Goal: Book appointment/travel/reservation

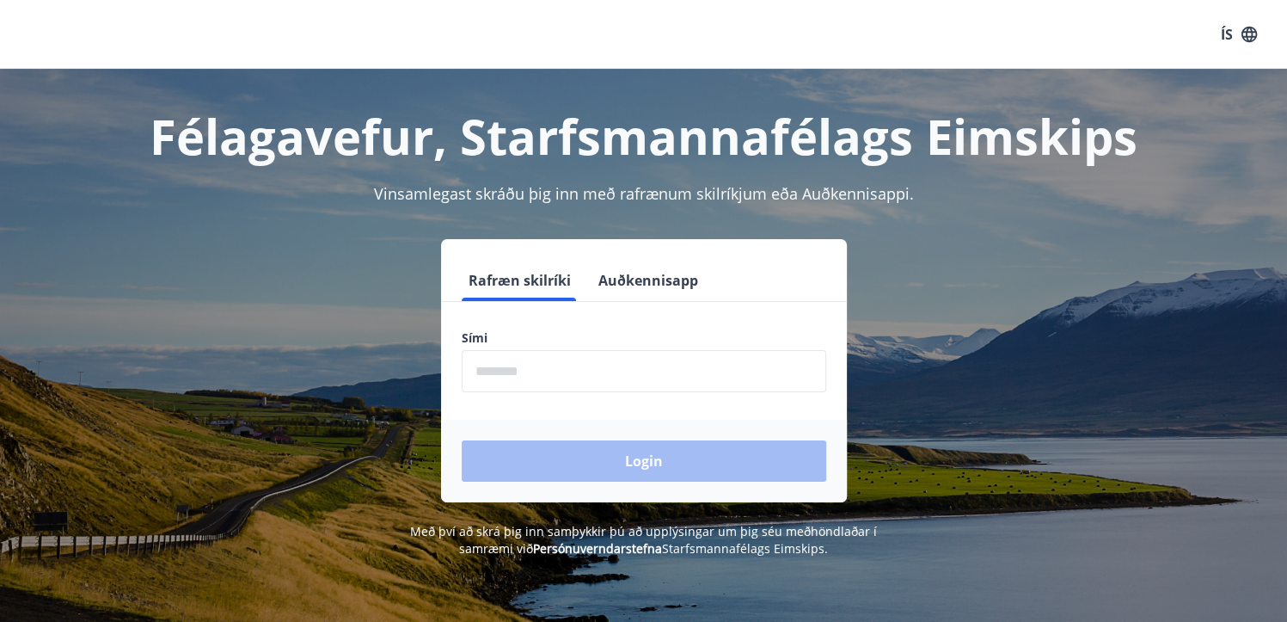
click at [626, 361] on input "phone" at bounding box center [644, 371] width 365 height 42
type input "********"
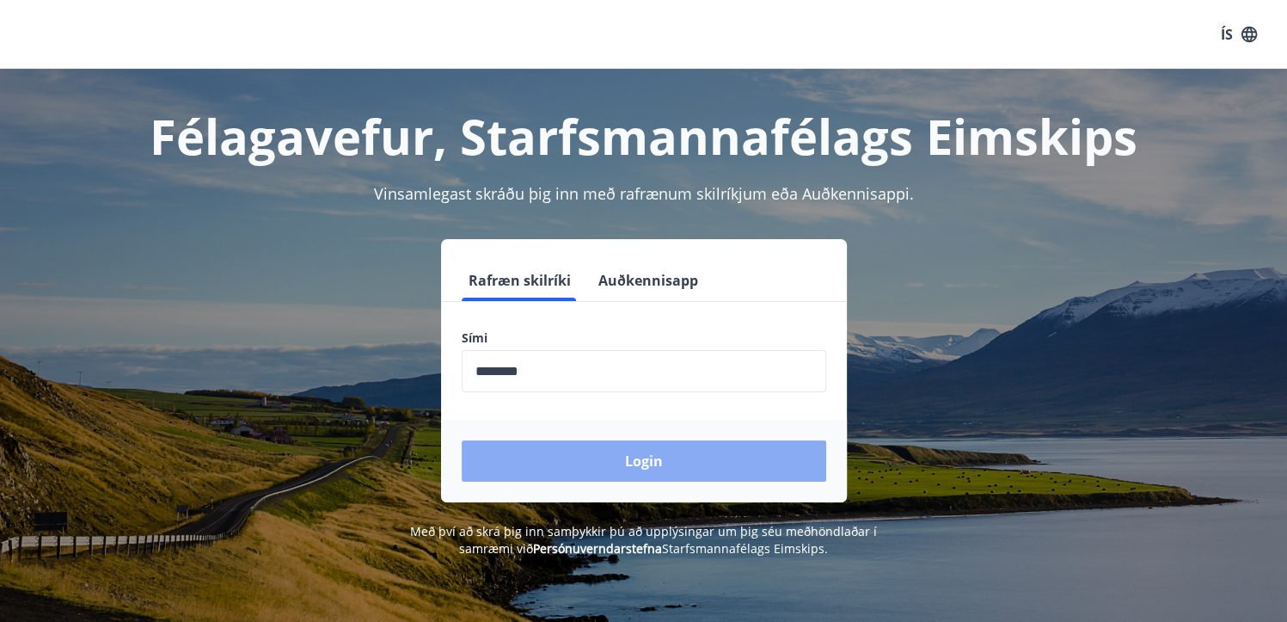
click at [784, 468] on button "Login" at bounding box center [644, 460] width 365 height 41
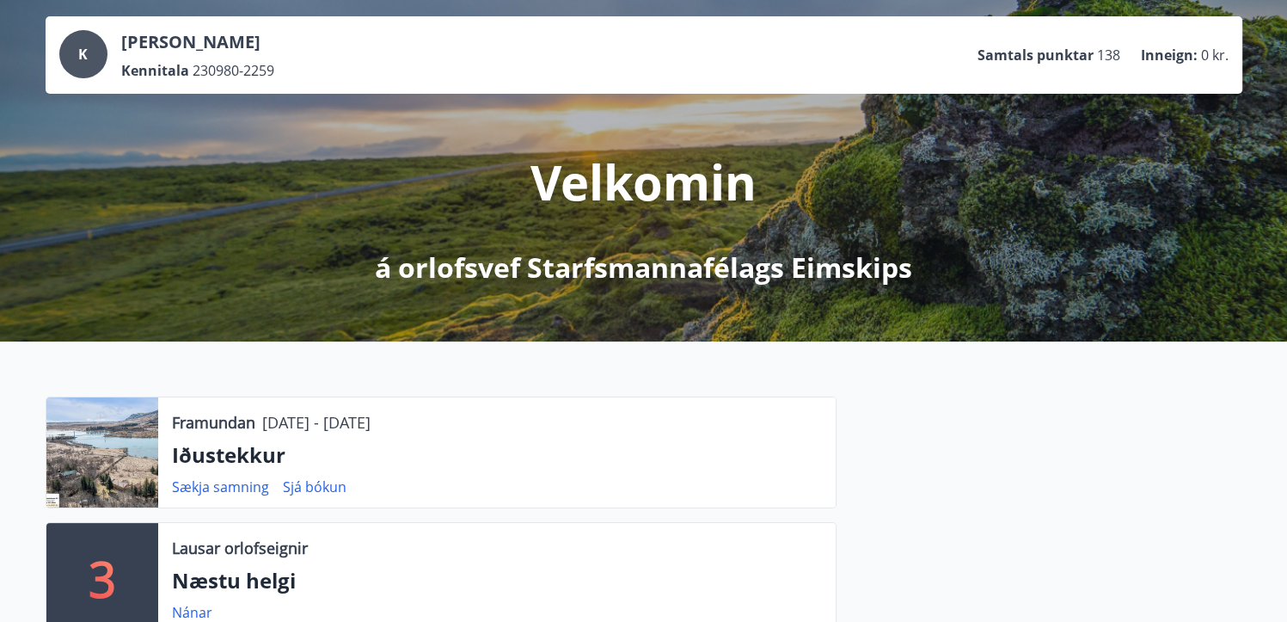
scroll to position [172, 0]
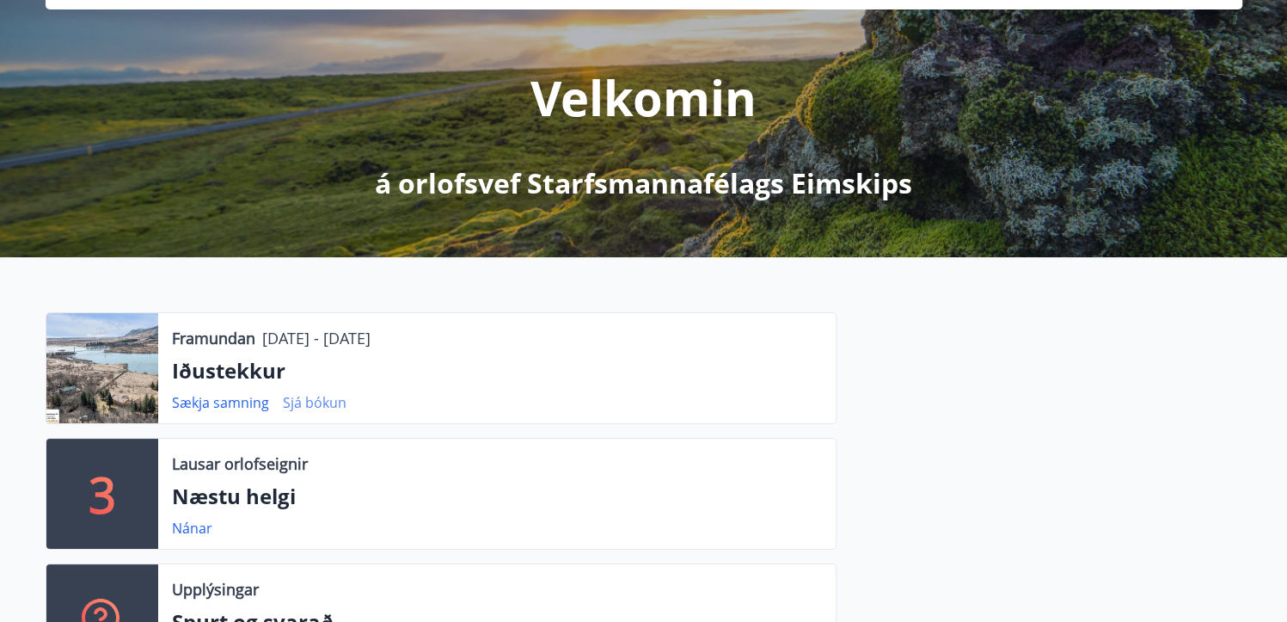
click at [319, 402] on link "Sjá bókun" at bounding box center [315, 402] width 64 height 19
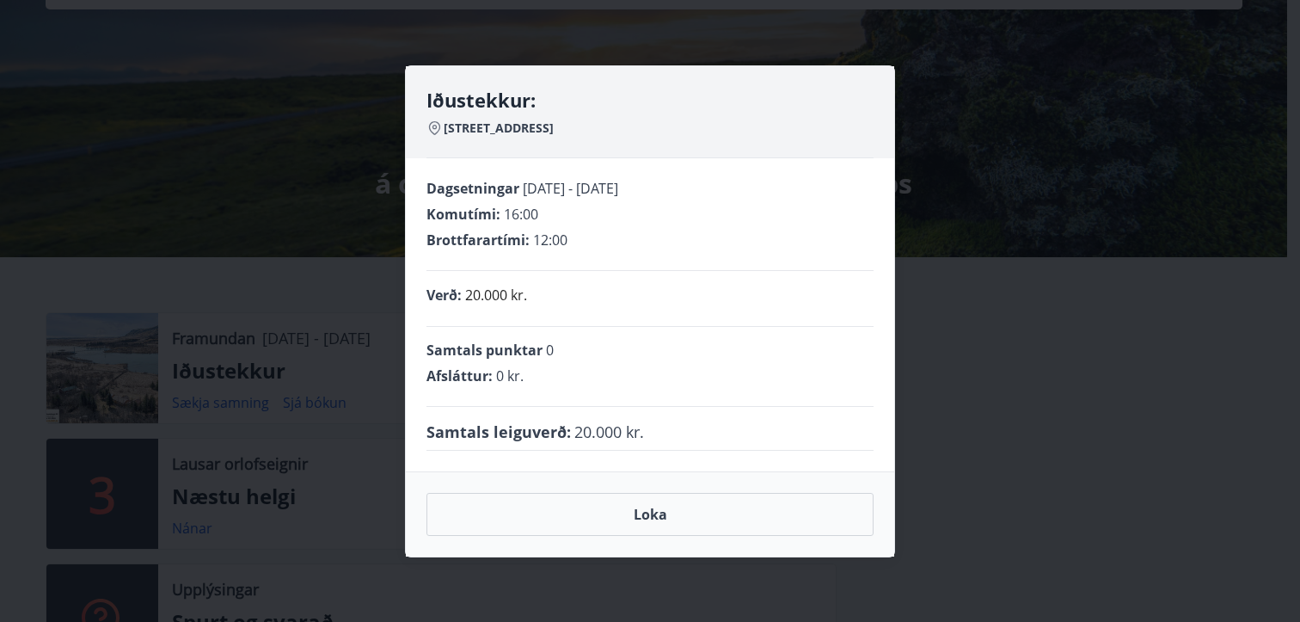
click at [1017, 243] on div "Iðustekkur: Skyrklettagata 10 - 806 Selfoss Dagsetningar [DATE] - [DATE] Komutí…" at bounding box center [650, 311] width 1300 height 622
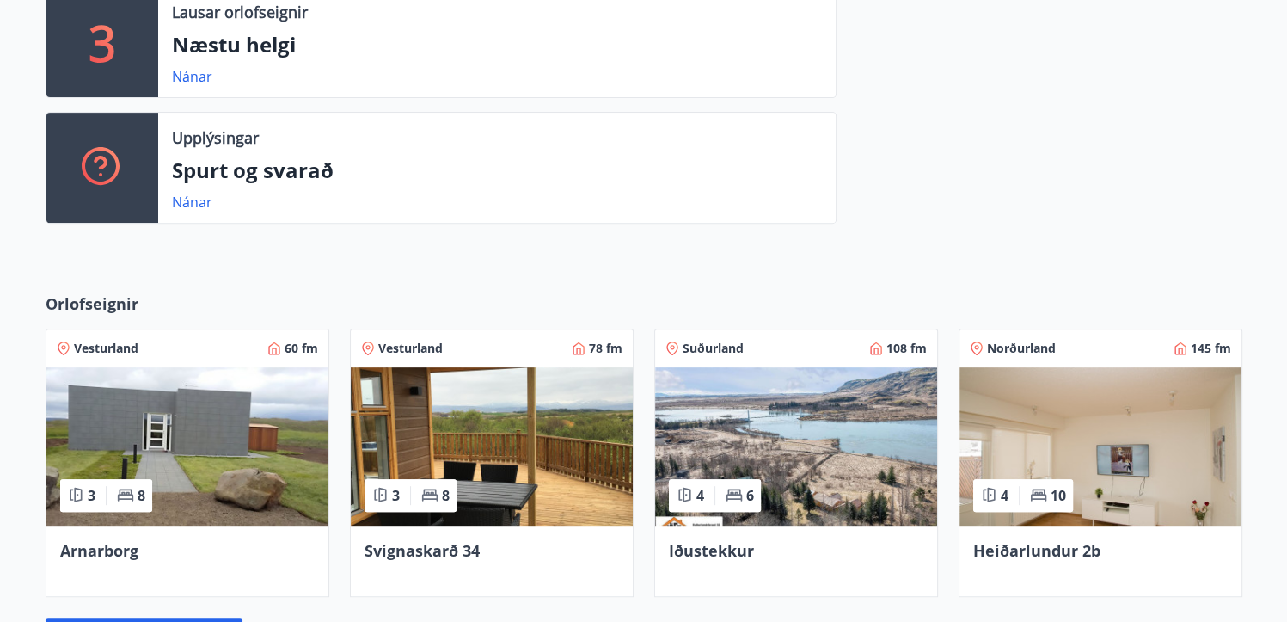
scroll to position [774, 0]
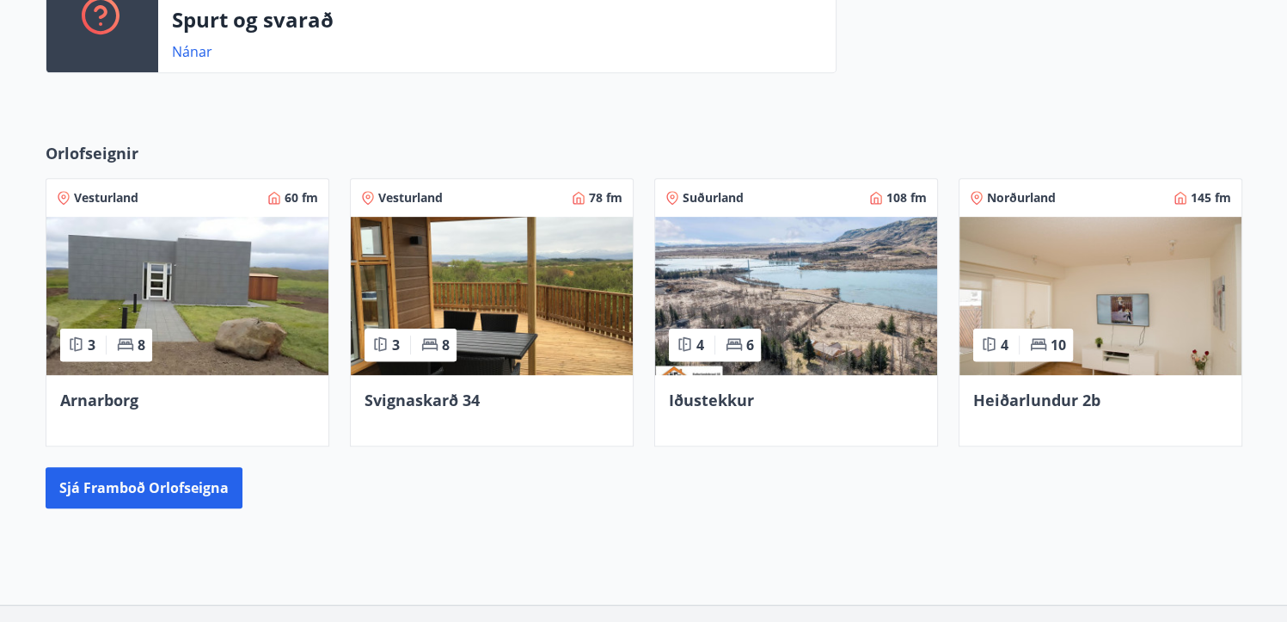
click at [840, 288] on img at bounding box center [796, 296] width 282 height 158
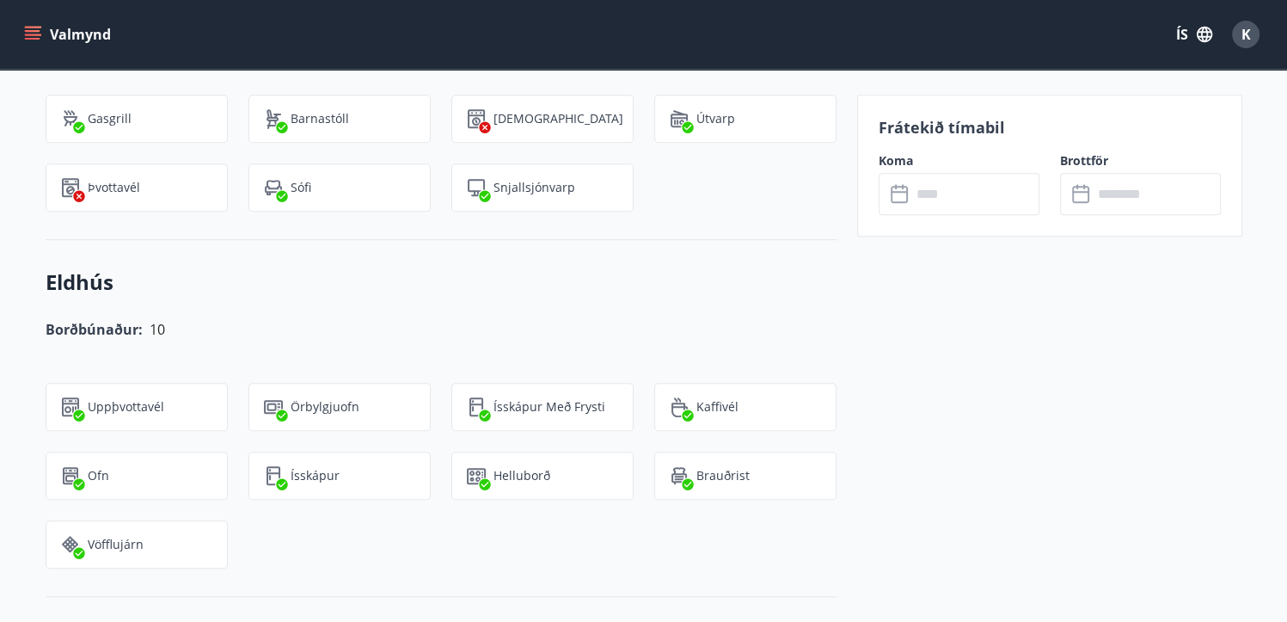
scroll to position [1118, 0]
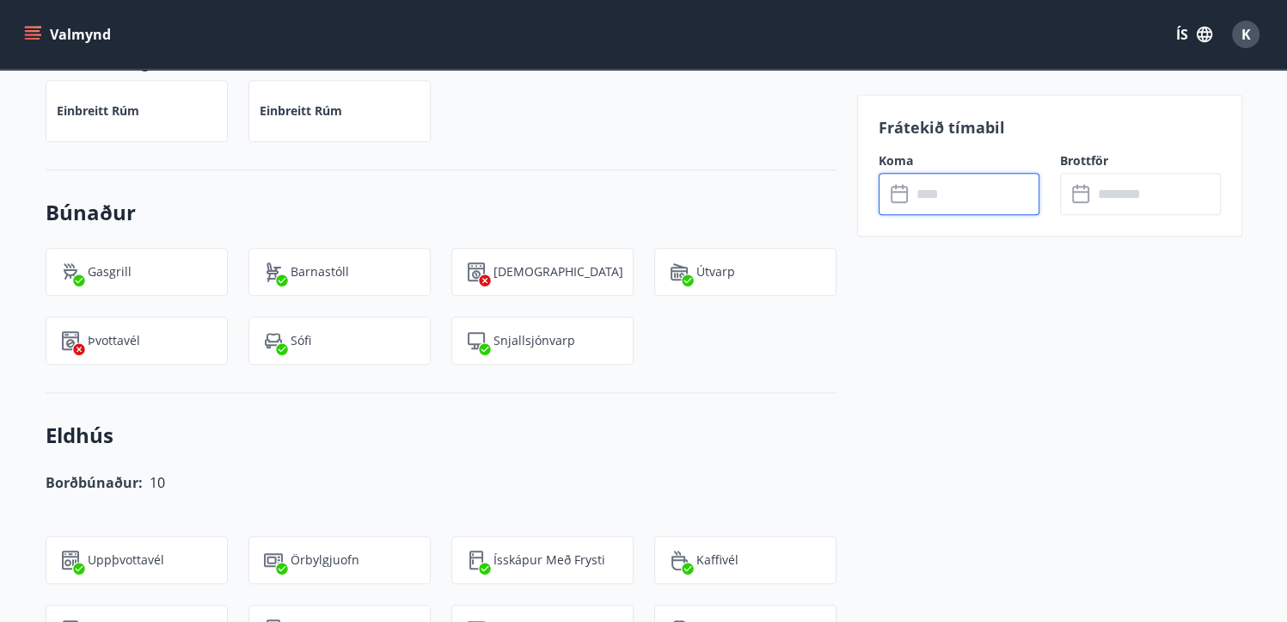
click at [988, 195] on input "text" at bounding box center [975, 194] width 128 height 42
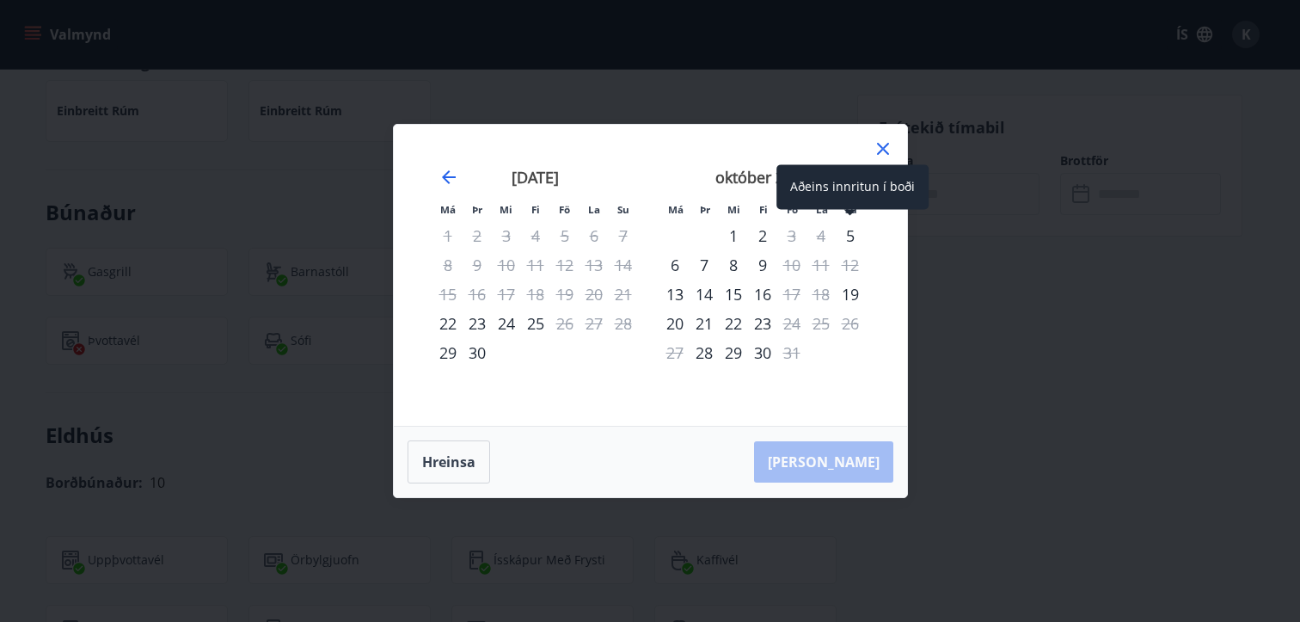
click at [854, 236] on div "5" at bounding box center [850, 235] width 29 height 29
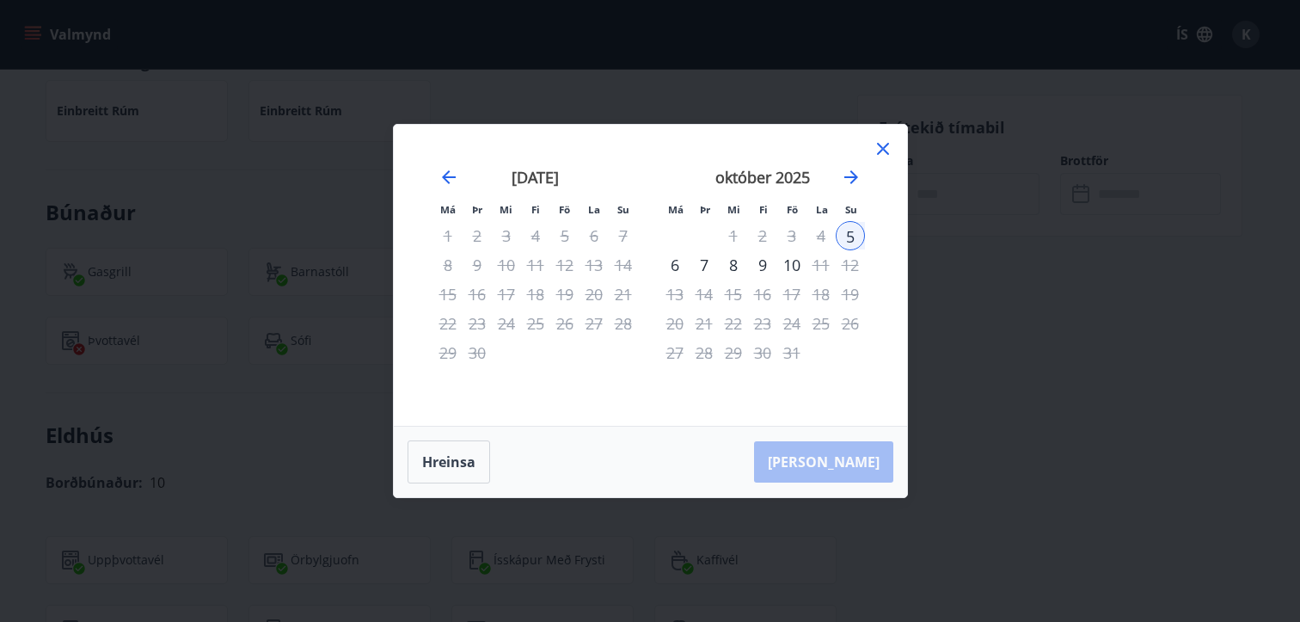
click at [668, 261] on div "6" at bounding box center [674, 264] width 29 height 29
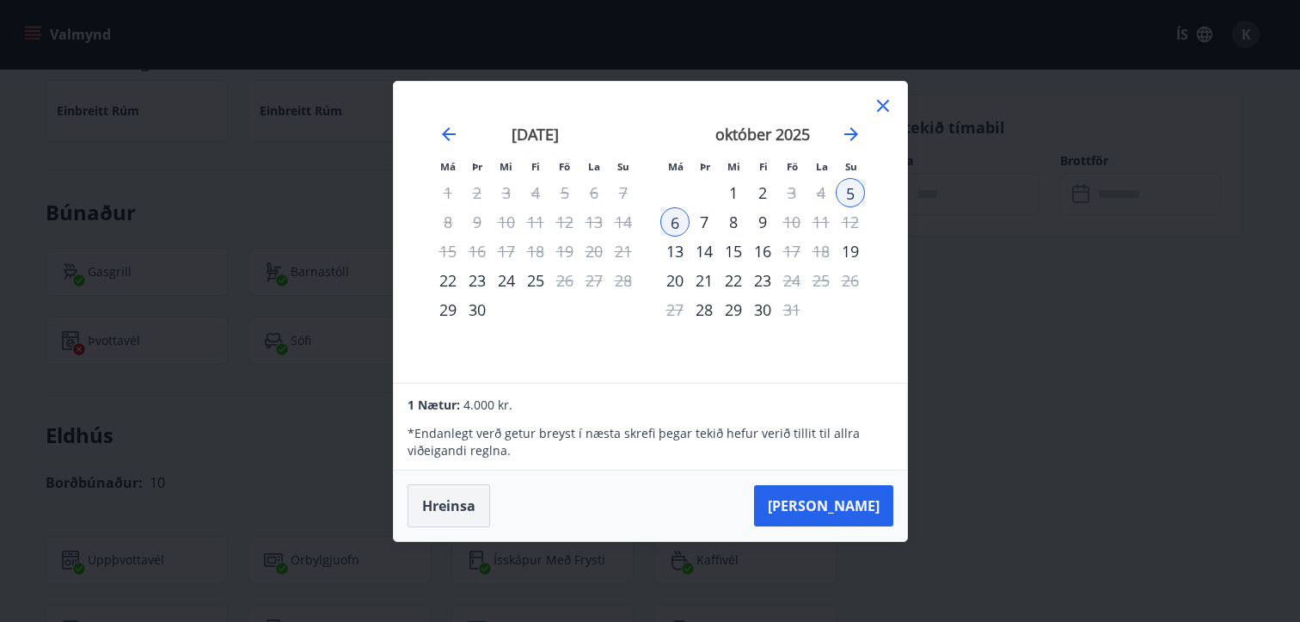
click at [483, 520] on button "Hreinsa" at bounding box center [449, 505] width 83 height 43
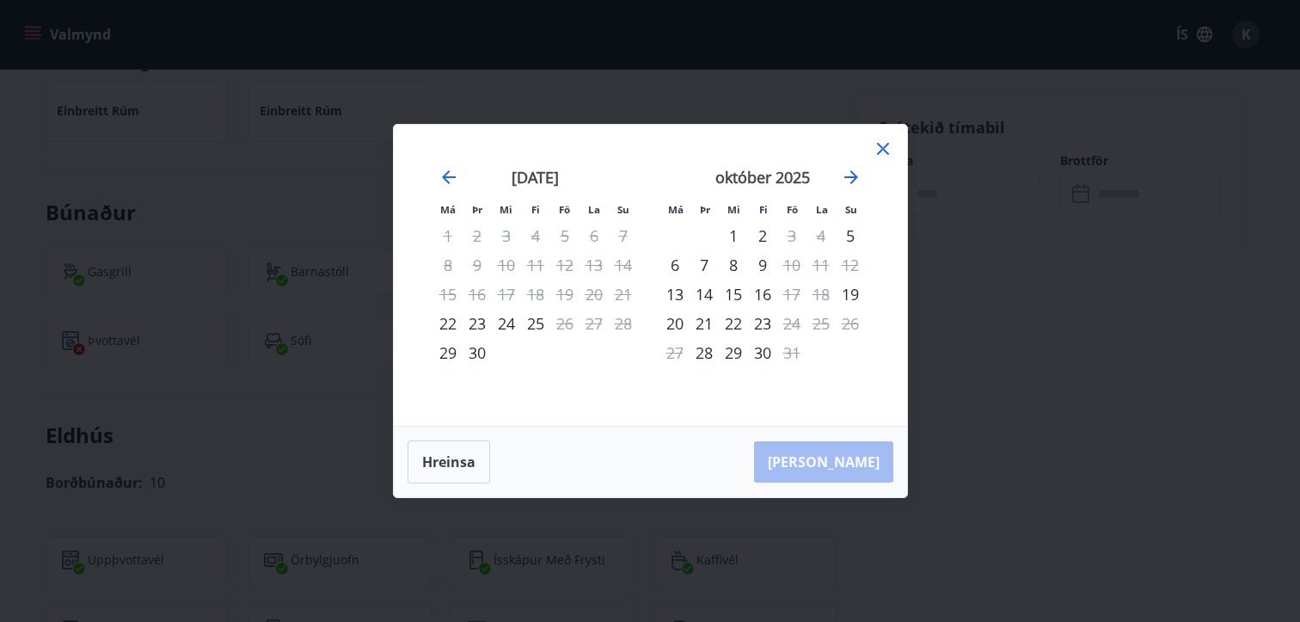
click at [890, 146] on icon at bounding box center [883, 148] width 21 height 21
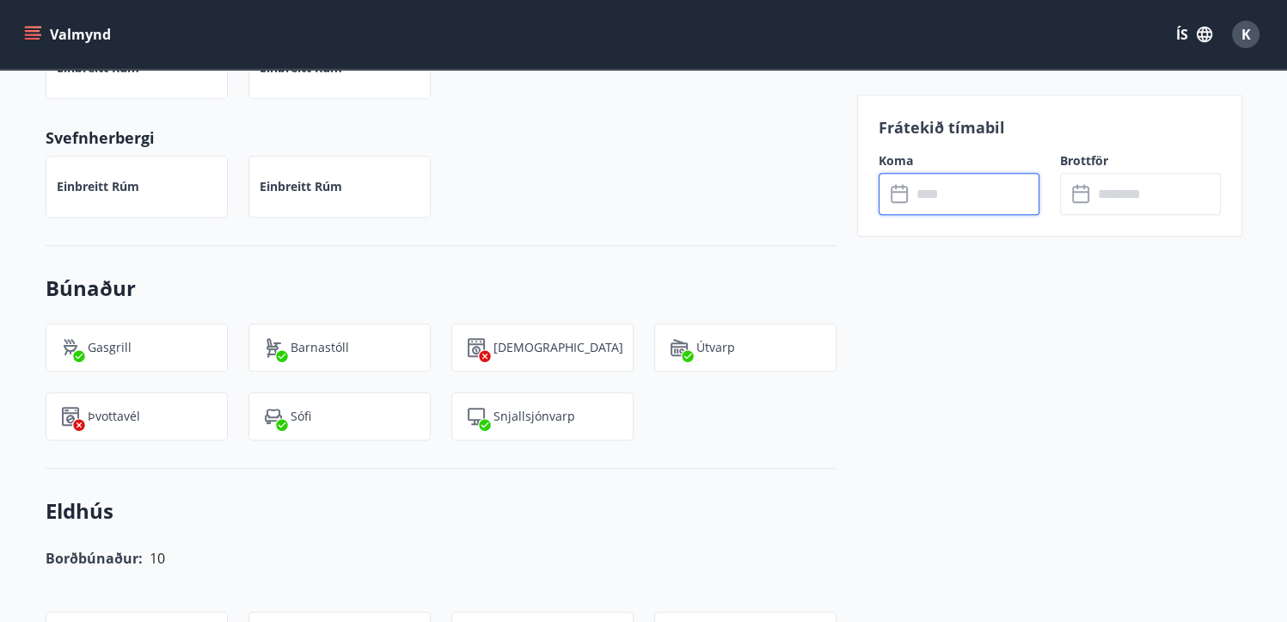
scroll to position [1040, 0]
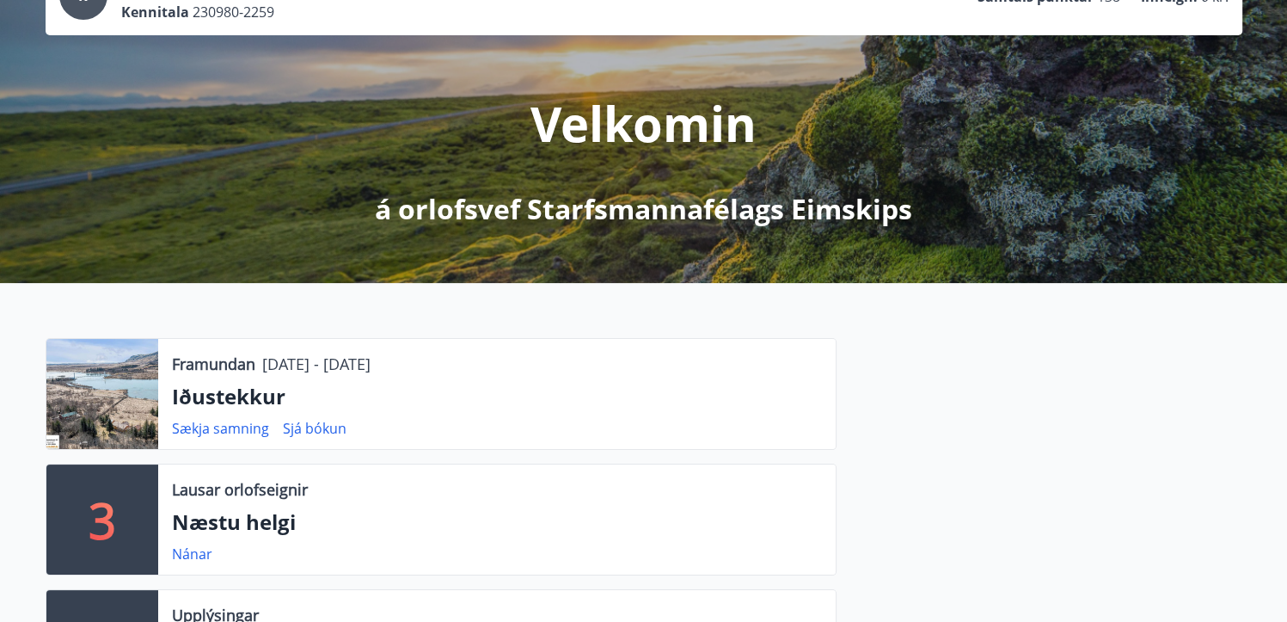
scroll to position [272, 0]
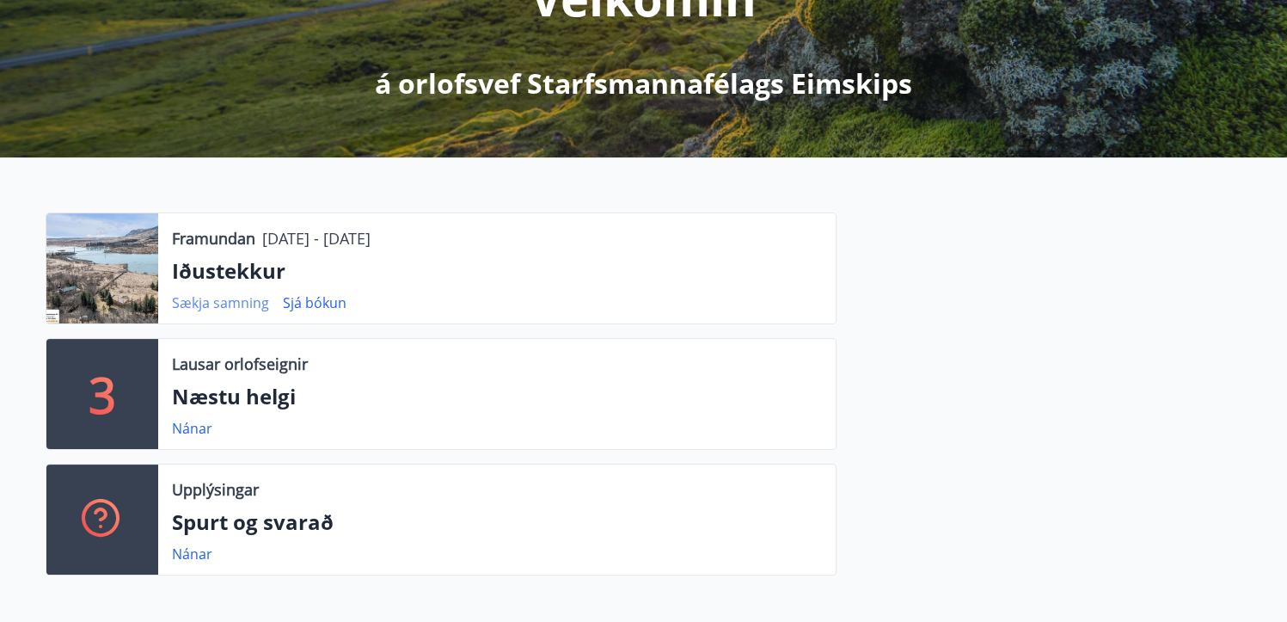
click at [210, 302] on link "Sækja samning" at bounding box center [220, 302] width 97 height 19
